Goal: Book appointment/travel/reservation

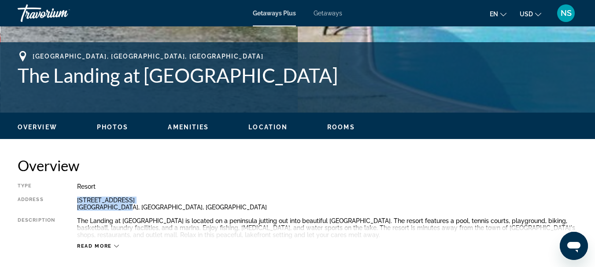
scroll to position [318, 0]
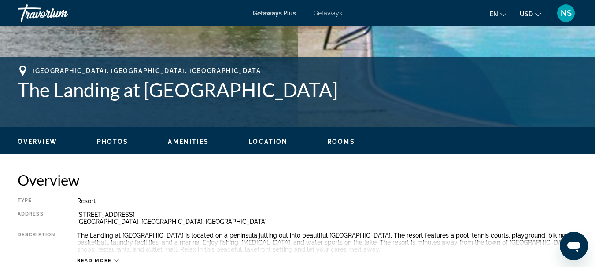
click at [285, 192] on div "Overview Type Resort All-Inclusive No All-Inclusive Address [STREET_ADDRESS][PE…" at bounding box center [298, 217] width 560 height 93
drag, startPoint x: 123, startPoint y: 222, endPoint x: 78, endPoint y: 216, distance: 45.7
click at [78, 216] on div "[STREET_ADDRESS][PERSON_NAME]" at bounding box center [327, 218] width 500 height 14
copy div "[STREET_ADDRESS][PERSON_NAME]"
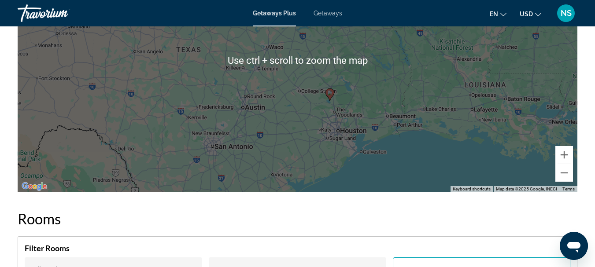
scroll to position [1463, 0]
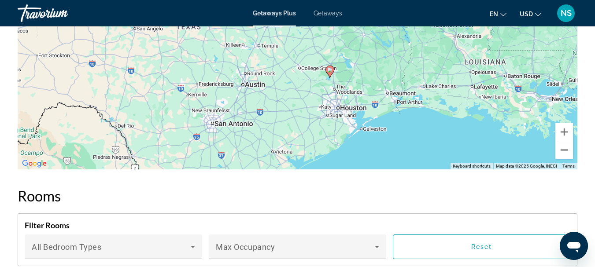
click at [563, 159] on button "Zoom out" at bounding box center [565, 150] width 18 height 18
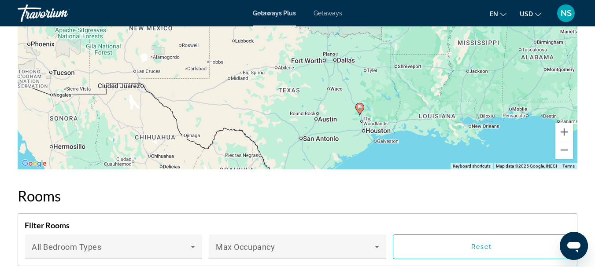
drag, startPoint x: 383, startPoint y: 100, endPoint x: 367, endPoint y: 161, distance: 62.9
click at [428, 160] on div "To activate drag with keyboard, press Alt + Enter. Once in keyboard drag state,…" at bounding box center [298, 37] width 560 height 264
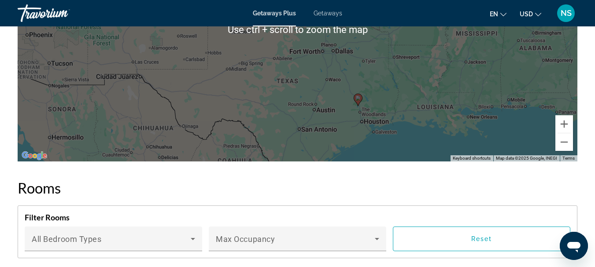
scroll to position [1507, 0]
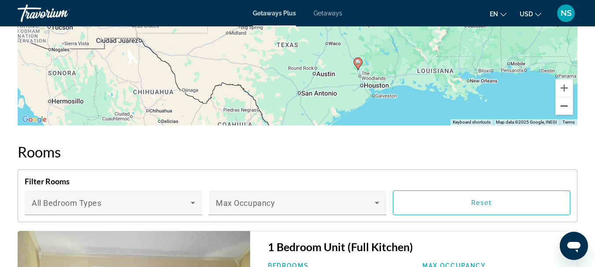
click at [563, 113] on button "Zoom out" at bounding box center [565, 106] width 18 height 18
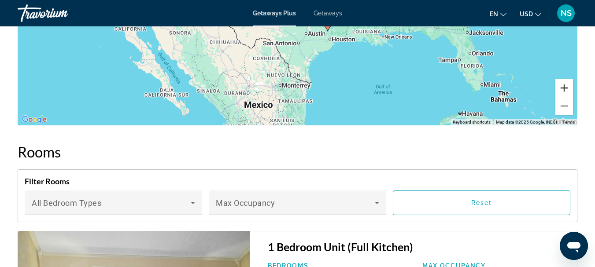
click at [563, 97] on button "Zoom in" at bounding box center [565, 88] width 18 height 18
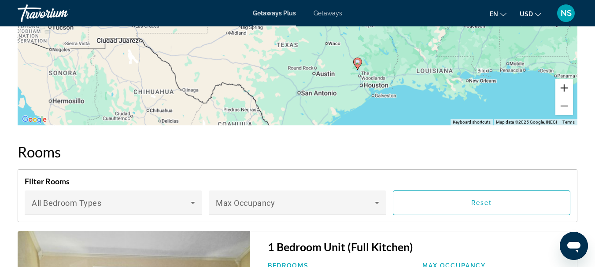
click at [563, 97] on button "Zoom in" at bounding box center [565, 88] width 18 height 18
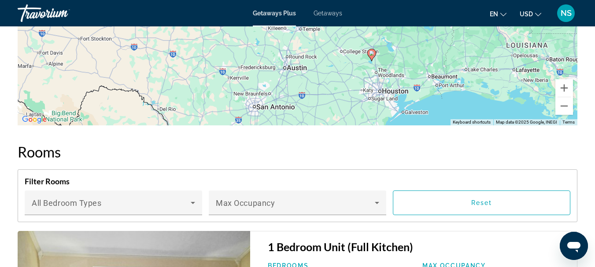
drag, startPoint x: 520, startPoint y: 85, endPoint x: 473, endPoint y: -3, distance: 99.5
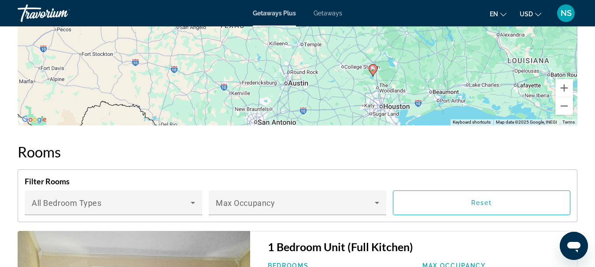
drag, startPoint x: 345, startPoint y: 79, endPoint x: 347, endPoint y: 97, distance: 17.8
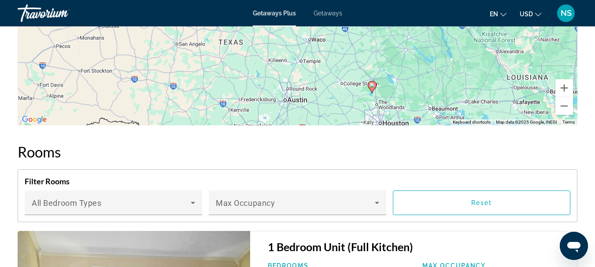
drag, startPoint x: 420, startPoint y: 83, endPoint x: 419, endPoint y: 102, distance: 18.5
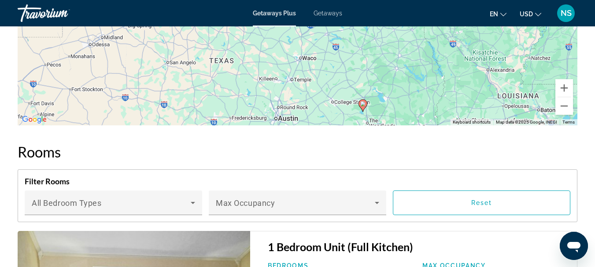
drag, startPoint x: 466, startPoint y: 74, endPoint x: 457, endPoint y: 88, distance: 16.1
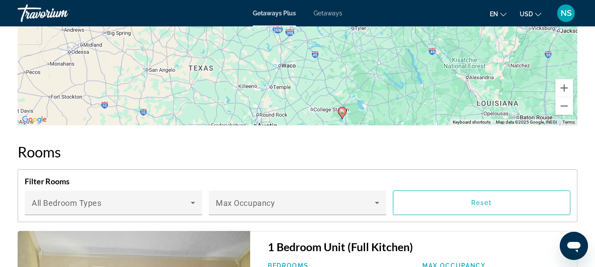
drag, startPoint x: 467, startPoint y: 64, endPoint x: 447, endPoint y: 72, distance: 22.3
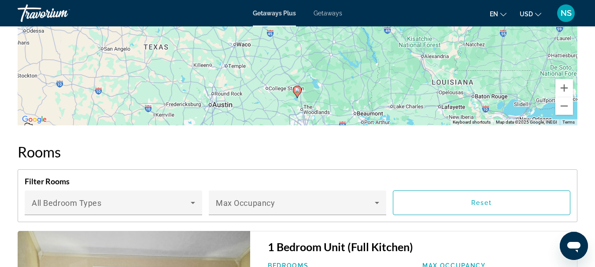
drag, startPoint x: 356, startPoint y: 103, endPoint x: 315, endPoint y: 86, distance: 44.0
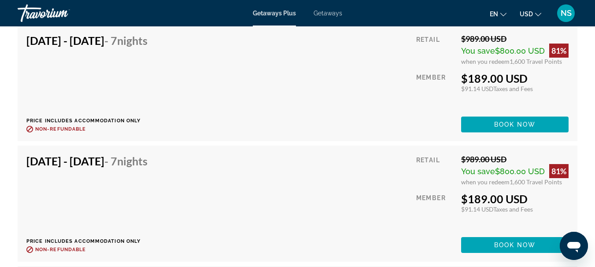
scroll to position [1859, 0]
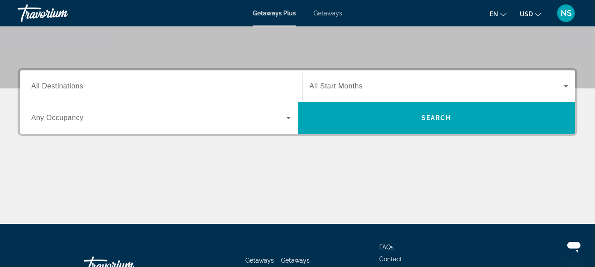
scroll to position [176, 0]
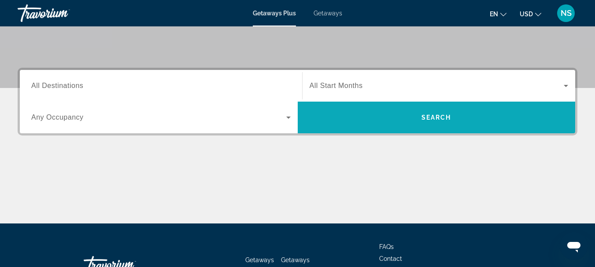
click at [430, 115] on span "Search" at bounding box center [437, 117] width 30 height 7
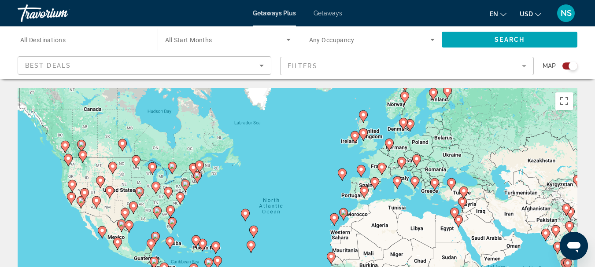
click at [53, 38] on span "All Destinations" at bounding box center [42, 40] width 45 height 7
click at [53, 38] on input "Destination All Destinations" at bounding box center [83, 40] width 126 height 11
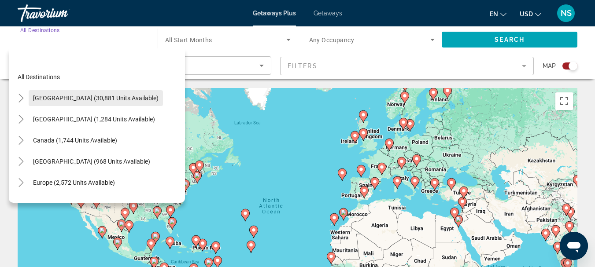
click at [52, 100] on span "United States (30,881 units available)" at bounding box center [96, 98] width 126 height 7
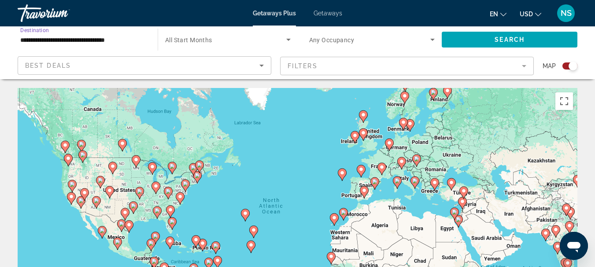
click at [48, 38] on input "**********" at bounding box center [83, 40] width 126 height 11
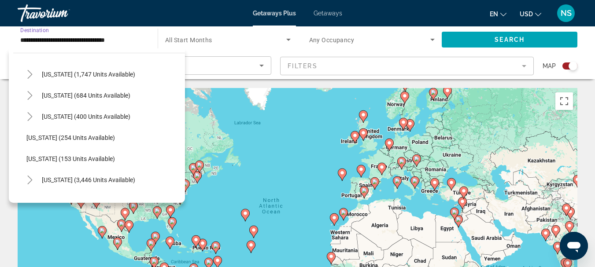
scroll to position [617, 0]
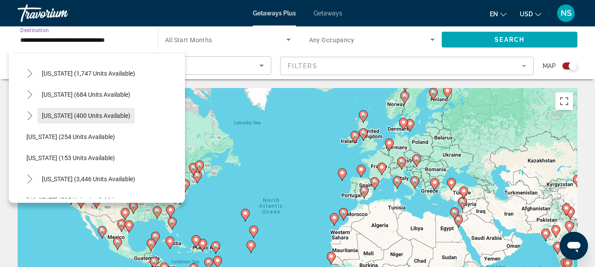
click at [60, 117] on span "Texas (400 units available)" at bounding box center [86, 115] width 89 height 7
type input "**********"
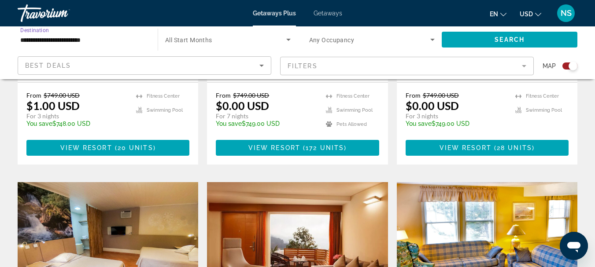
scroll to position [529, 0]
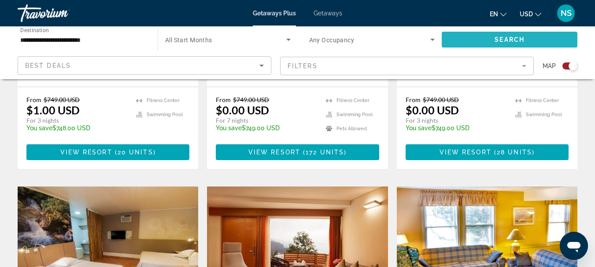
click at [522, 38] on span "Search" at bounding box center [510, 39] width 30 height 7
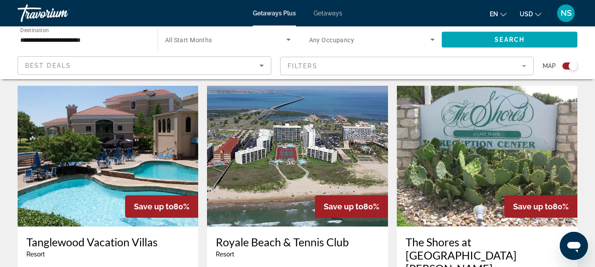
scroll to position [925, 0]
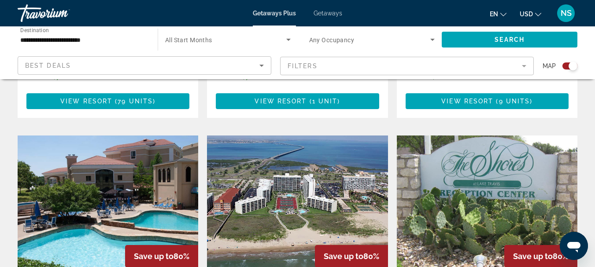
click at [501, 139] on img "Main content" at bounding box center [487, 206] width 181 height 141
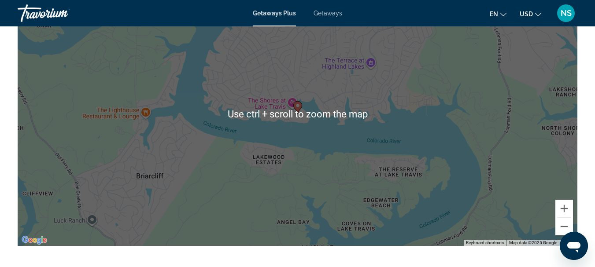
scroll to position [1101, 0]
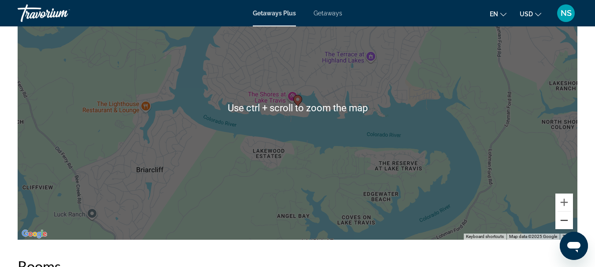
click at [564, 215] on button "Zoom out" at bounding box center [565, 221] width 18 height 18
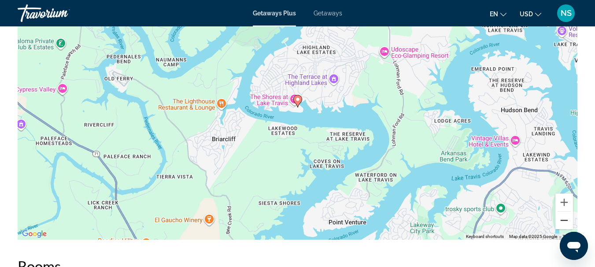
click at [564, 215] on button "Zoom out" at bounding box center [565, 221] width 18 height 18
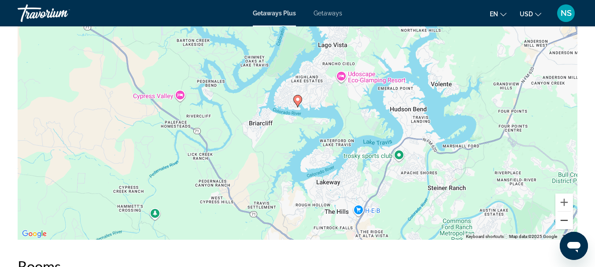
click at [564, 215] on button "Zoom out" at bounding box center [565, 221] width 18 height 18
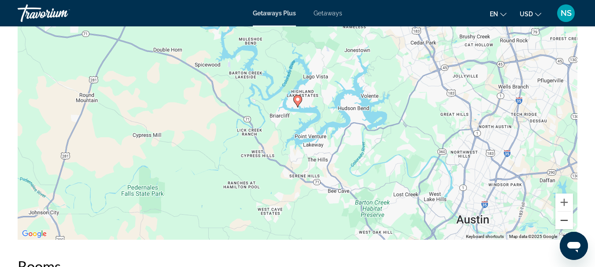
click at [564, 215] on button "Zoom out" at bounding box center [565, 221] width 18 height 18
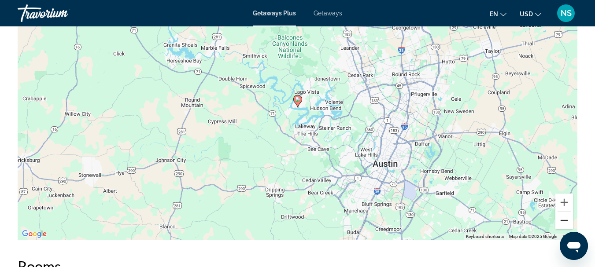
click at [563, 212] on button "Zoom out" at bounding box center [565, 221] width 18 height 18
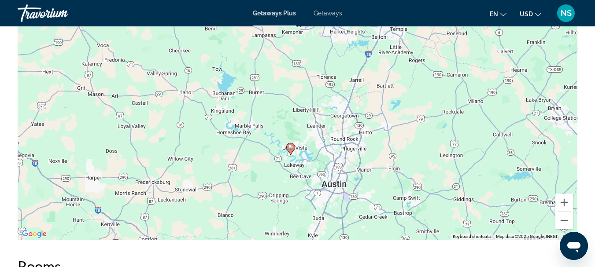
drag, startPoint x: 448, startPoint y: 152, endPoint x: 443, endPoint y: 196, distance: 44.3
click at [440, 201] on div "To activate drag with keyboard, press Alt + Enter. Once in keyboard drag state,…" at bounding box center [298, 108] width 560 height 264
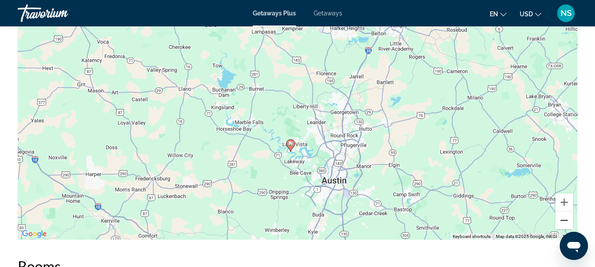
click at [564, 215] on button "Zoom out" at bounding box center [565, 221] width 18 height 18
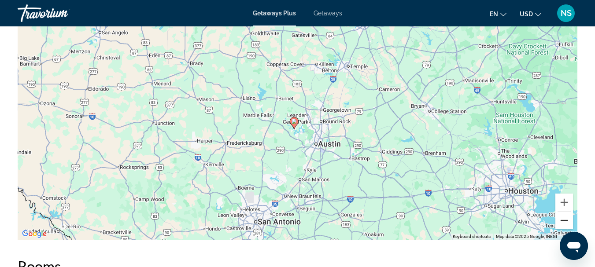
click at [564, 215] on button "Zoom out" at bounding box center [565, 221] width 18 height 18
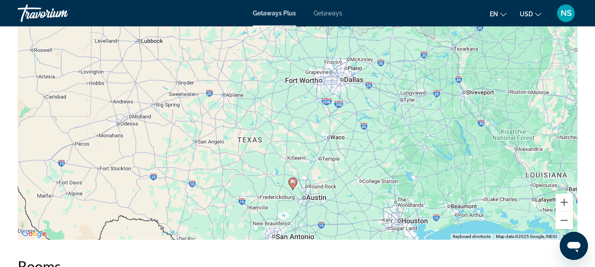
drag, startPoint x: 385, startPoint y: 117, endPoint x: 385, endPoint y: 157, distance: 40.1
click at [383, 160] on div "To activate drag with keyboard, press Alt + Enter. Once in keyboard drag state,…" at bounding box center [298, 108] width 560 height 264
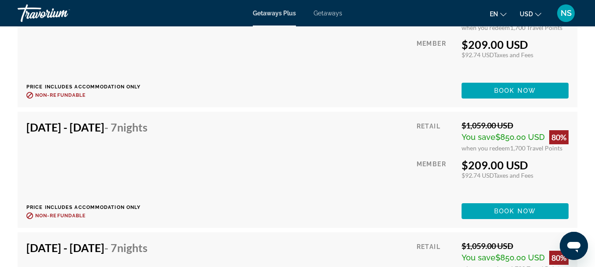
scroll to position [2467, 0]
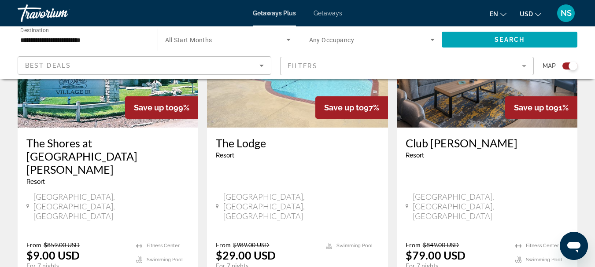
scroll to position [352, 0]
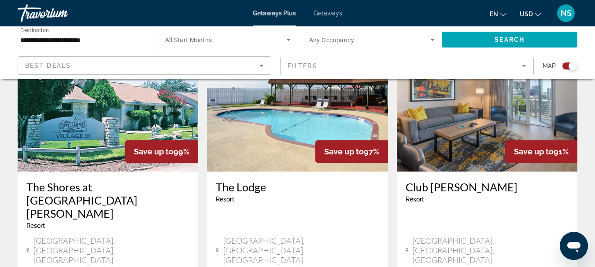
click at [122, 123] on img "Main content" at bounding box center [108, 101] width 181 height 141
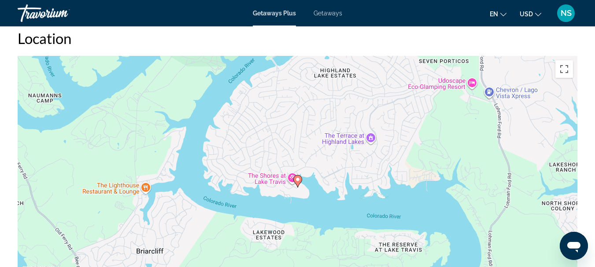
scroll to position [1454, 0]
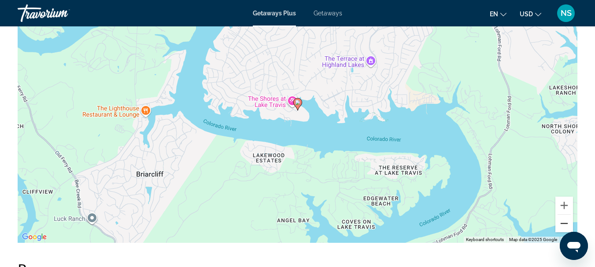
click at [561, 229] on button "Zoom out" at bounding box center [565, 224] width 18 height 18
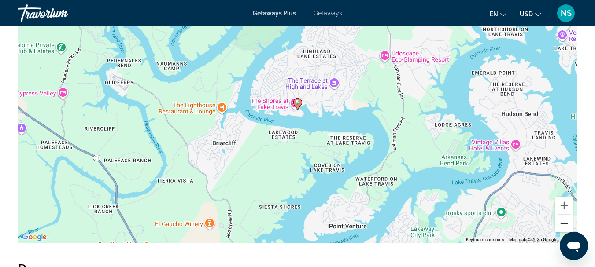
click at [561, 229] on button "Zoom out" at bounding box center [565, 224] width 18 height 18
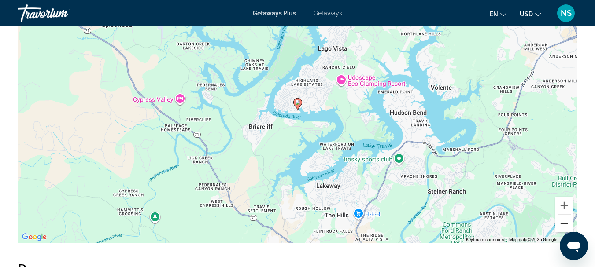
click at [561, 229] on button "Zoom out" at bounding box center [565, 224] width 18 height 18
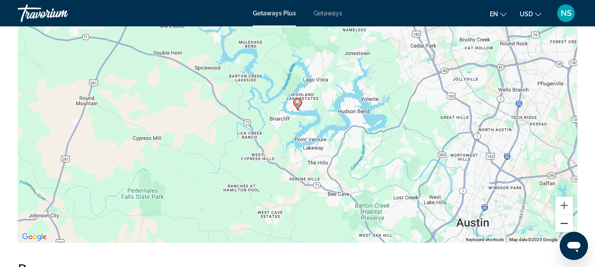
click at [561, 229] on button "Zoom out" at bounding box center [565, 224] width 18 height 18
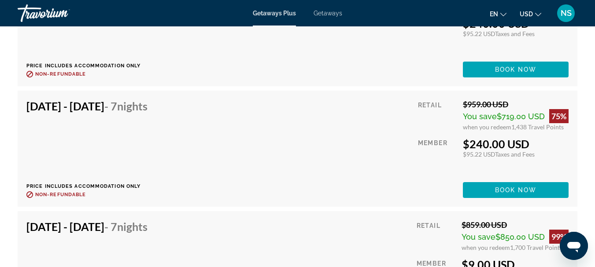
scroll to position [2247, 0]
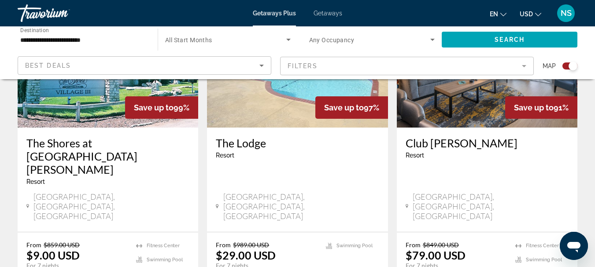
scroll to position [308, 0]
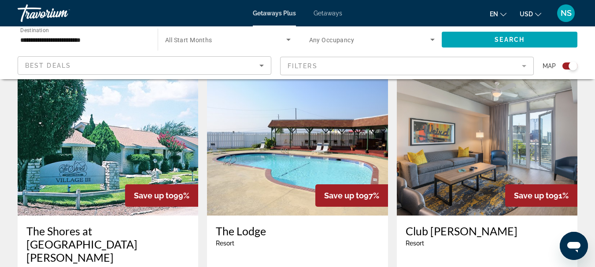
click at [297, 161] on img "Main content" at bounding box center [297, 145] width 181 height 141
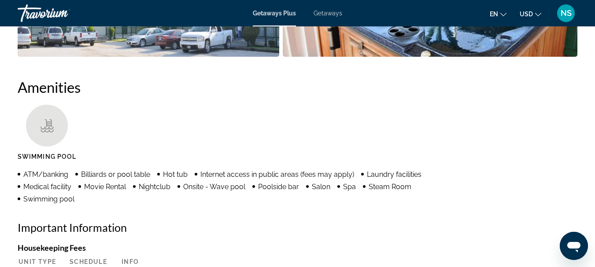
scroll to position [793, 0]
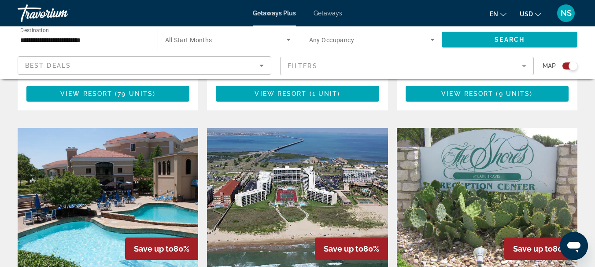
scroll to position [925, 0]
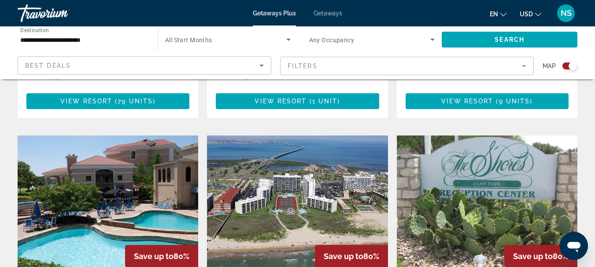
click at [310, 148] on img "Main content" at bounding box center [297, 206] width 181 height 141
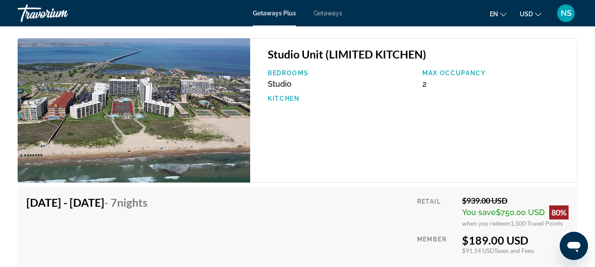
scroll to position [1454, 0]
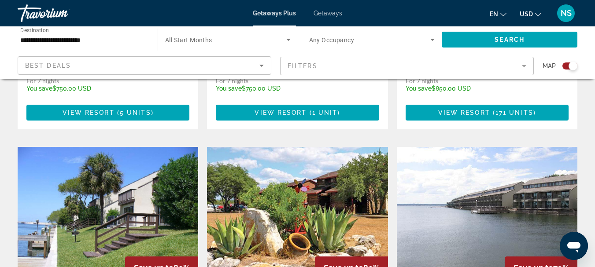
scroll to position [1233, 0]
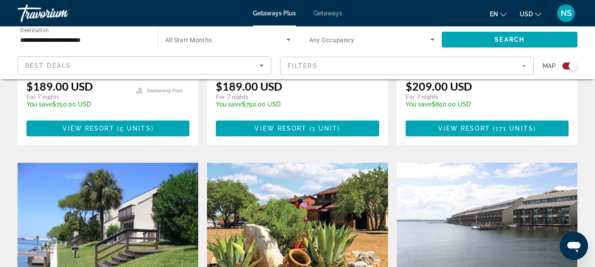
click at [120, 163] on img "Main content" at bounding box center [108, 233] width 181 height 141
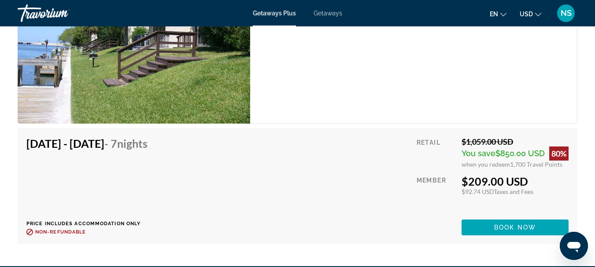
scroll to position [1233, 0]
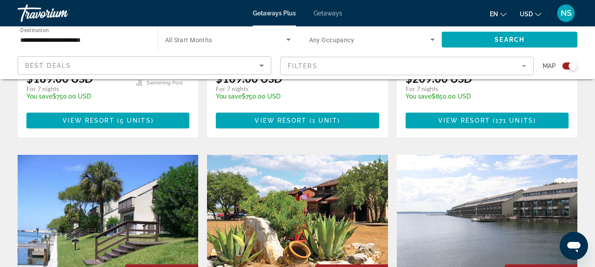
scroll to position [1233, 0]
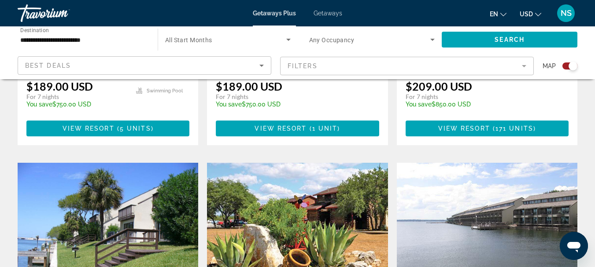
click at [487, 163] on img "Main content" at bounding box center [487, 233] width 181 height 141
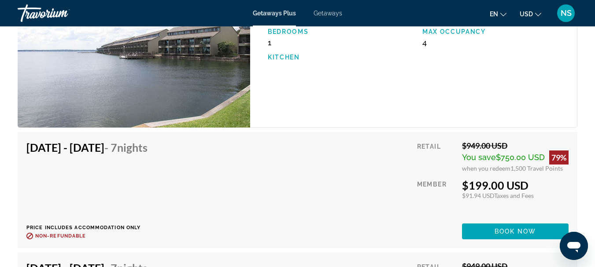
scroll to position [1366, 0]
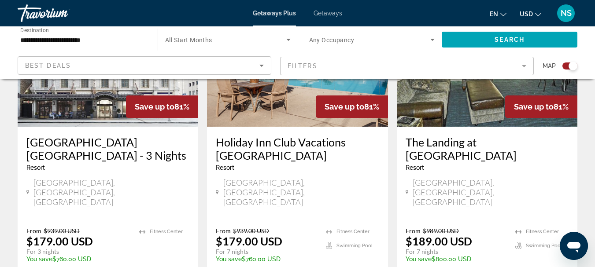
scroll to position [661, 0]
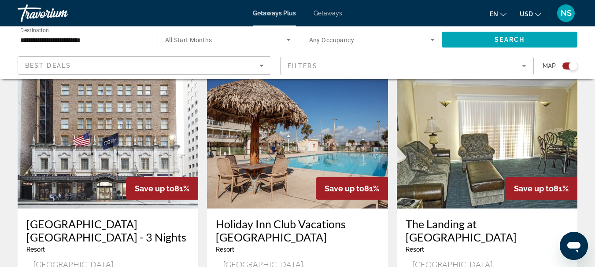
click at [493, 113] on img "Main content" at bounding box center [487, 138] width 181 height 141
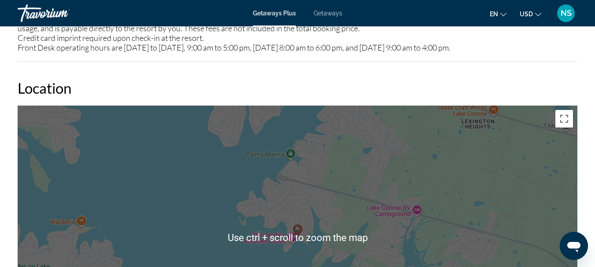
scroll to position [1233, 0]
